Goal: Check status: Check status

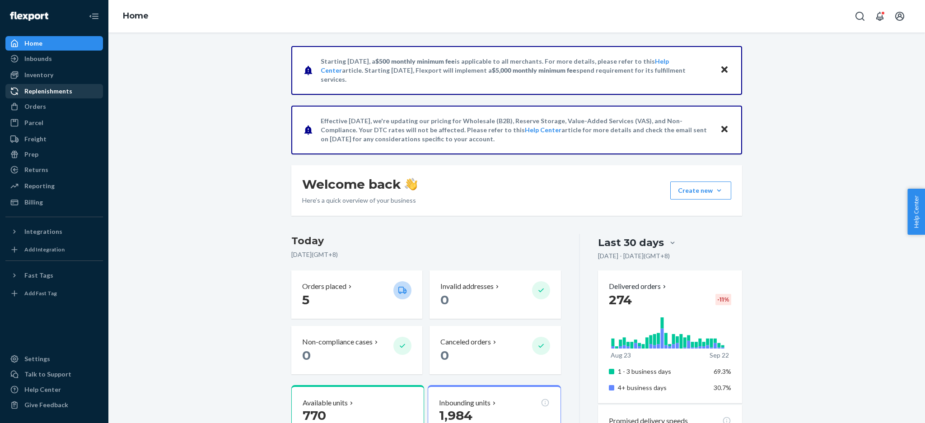
scroll to position [120, 0]
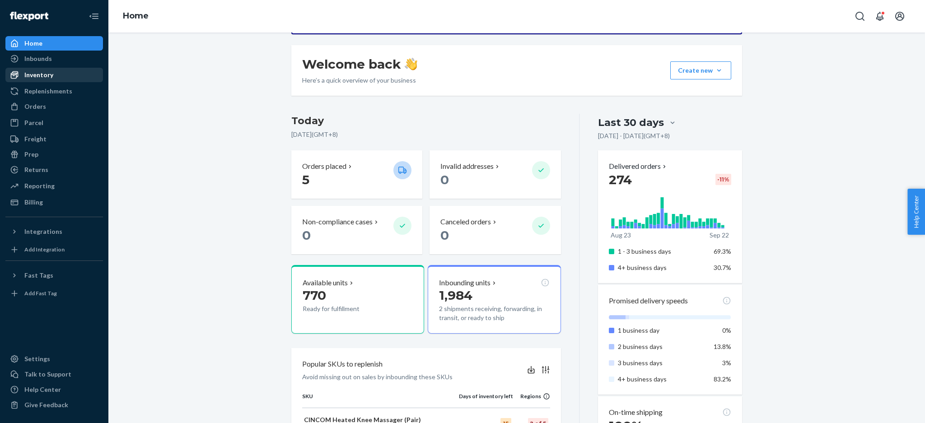
click at [60, 71] on div "Inventory" at bounding box center [54, 75] width 96 height 13
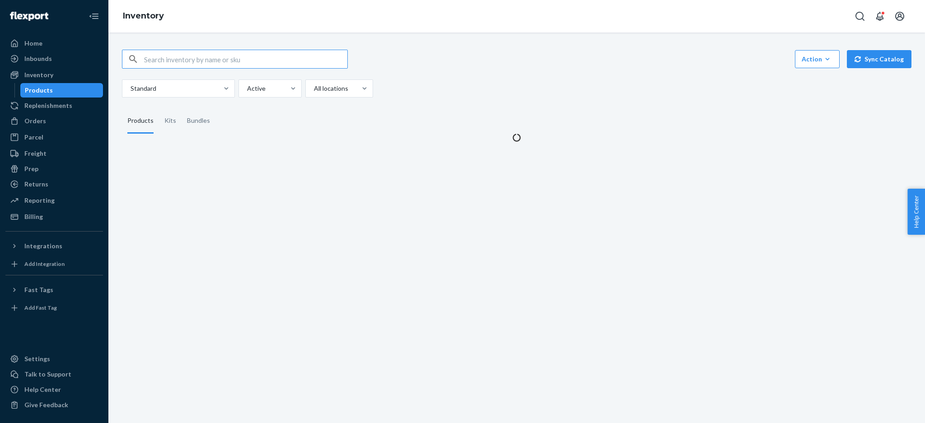
click at [160, 56] on input "text" at bounding box center [245, 59] width 203 height 18
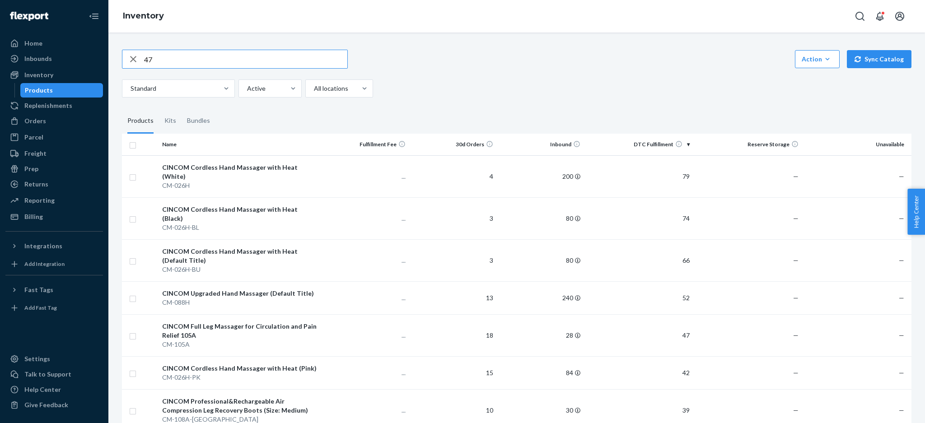
type input "4"
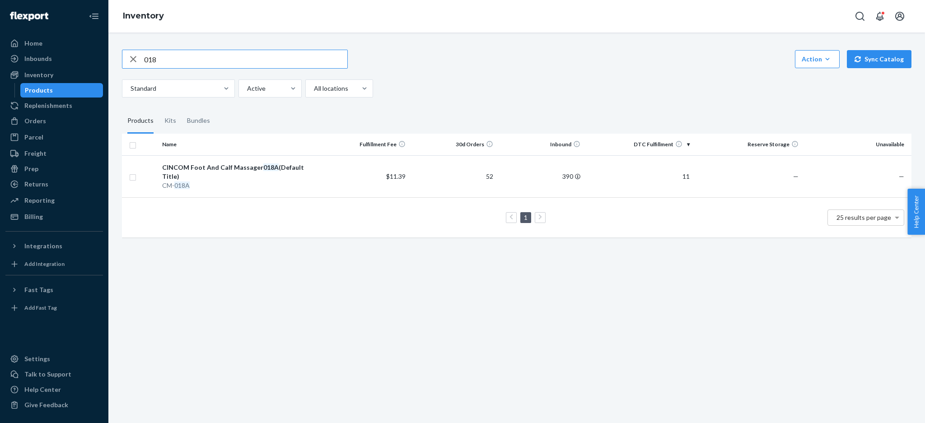
drag, startPoint x: 135, startPoint y: 54, endPoint x: 111, endPoint y: 51, distance: 24.1
click at [111, 51] on div "018 Action Create product Create kit or bundle Bulk create products Bulk update…" at bounding box center [516, 228] width 817 height 391
click at [169, 60] on input "088" at bounding box center [245, 59] width 203 height 18
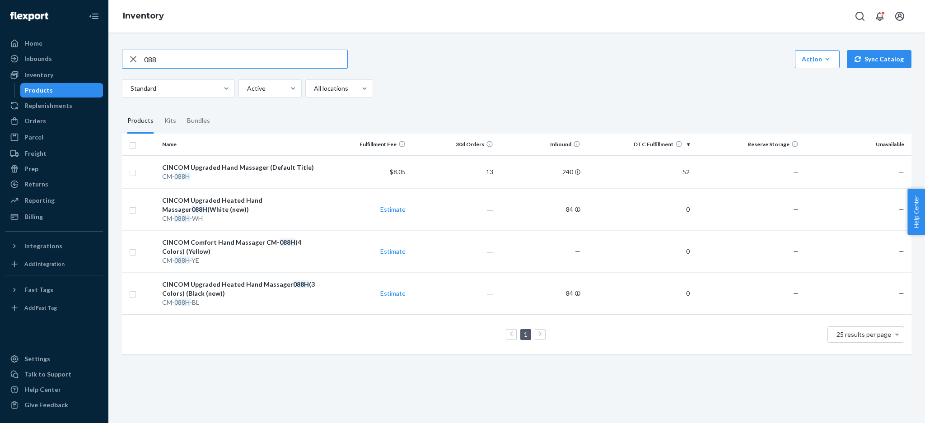
drag, startPoint x: 162, startPoint y: 54, endPoint x: 111, endPoint y: 60, distance: 51.4
click at [111, 60] on div "088 Action Create product Create kit or bundle Bulk create products Bulk update…" at bounding box center [516, 228] width 817 height 391
type input "018"
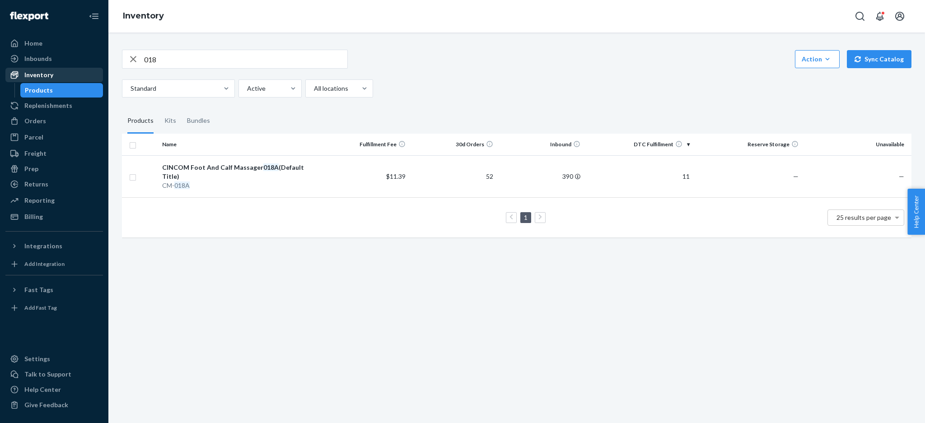
drag, startPoint x: 80, startPoint y: 60, endPoint x: 76, endPoint y: 68, distance: 8.3
click at [80, 59] on div "Inbounds" at bounding box center [54, 58] width 96 height 13
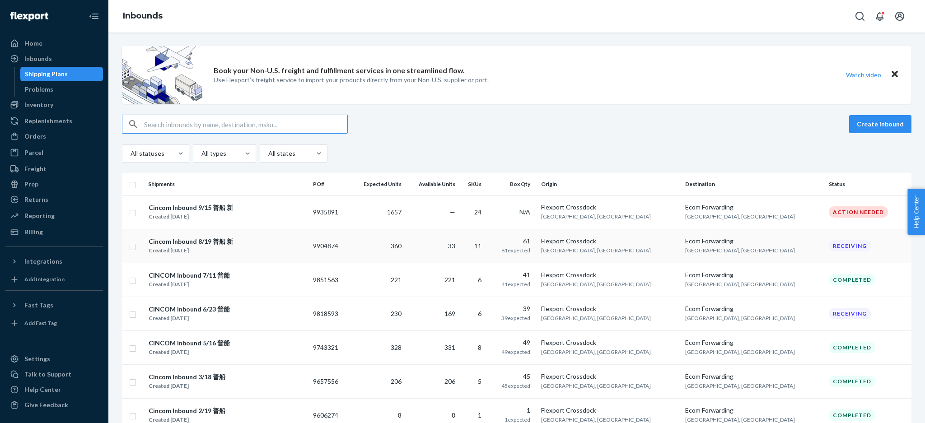
click at [273, 255] on div "Cincom Inbound 8/19 普船 新 Created [DATE]" at bounding box center [227, 246] width 158 height 19
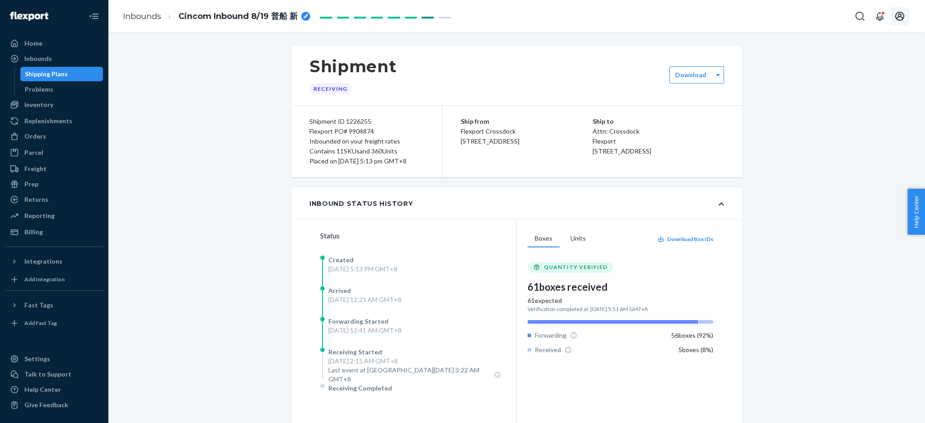
click at [905, 15] on icon "Open account menu" at bounding box center [900, 16] width 11 height 11
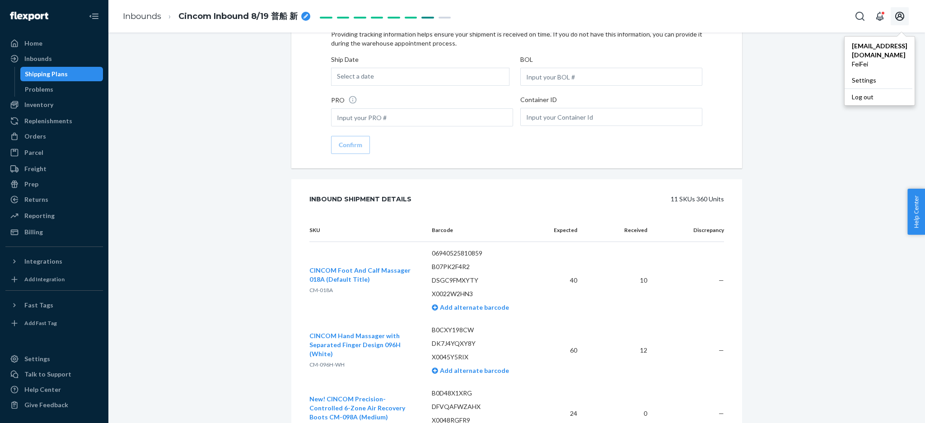
scroll to position [1446, 0]
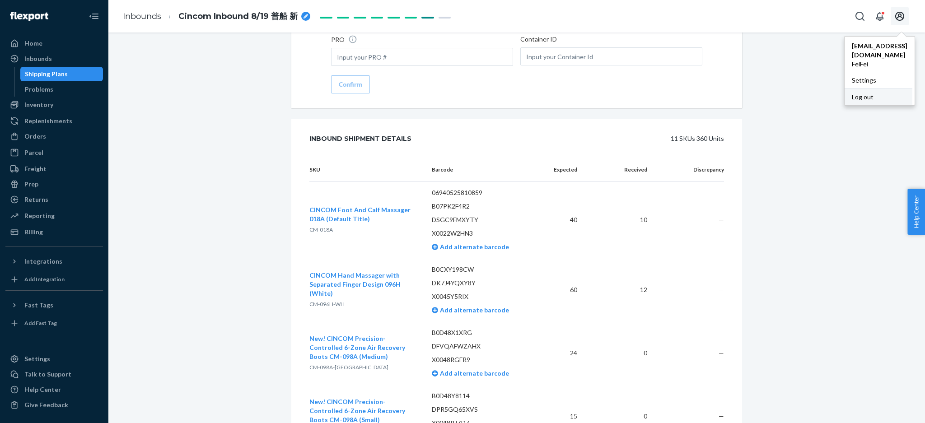
click at [845, 90] on div "Log out" at bounding box center [879, 97] width 68 height 17
